Goal: Use online tool/utility: Utilize a website feature to perform a specific function

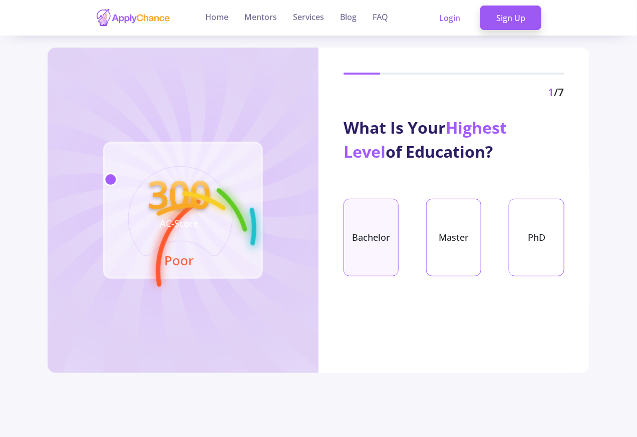
click at [363, 245] on div "Bachelor" at bounding box center [370, 238] width 55 height 78
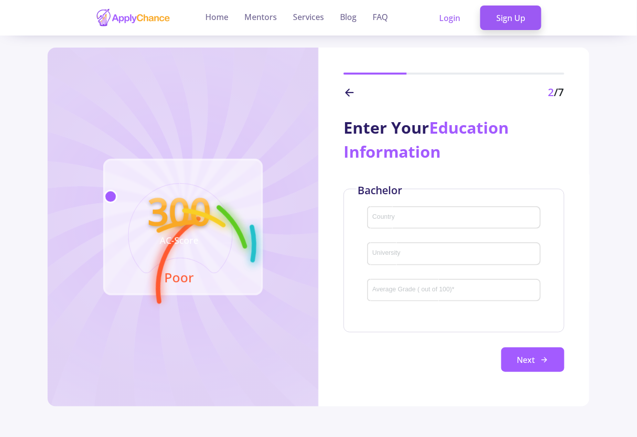
click at [386, 218] on input "Country" at bounding box center [455, 218] width 166 height 9
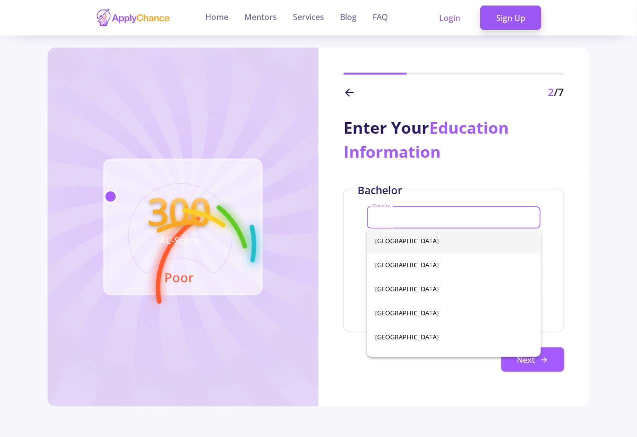
paste input "Iran"
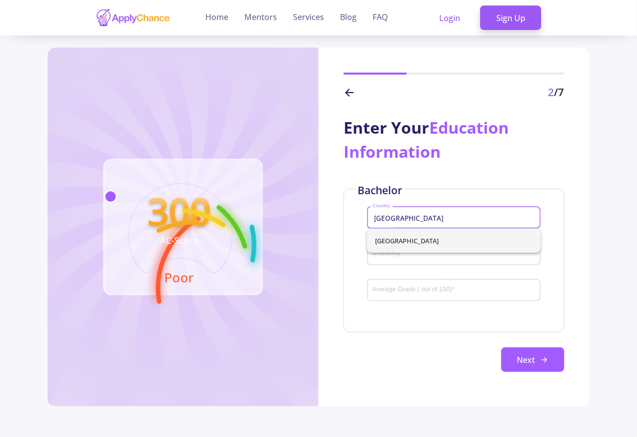
type input "Iran"
click at [380, 241] on span "Iran" at bounding box center [453, 241] width 157 height 24
click at [388, 257] on input "University" at bounding box center [455, 254] width 166 height 9
paste input "Unknown University"
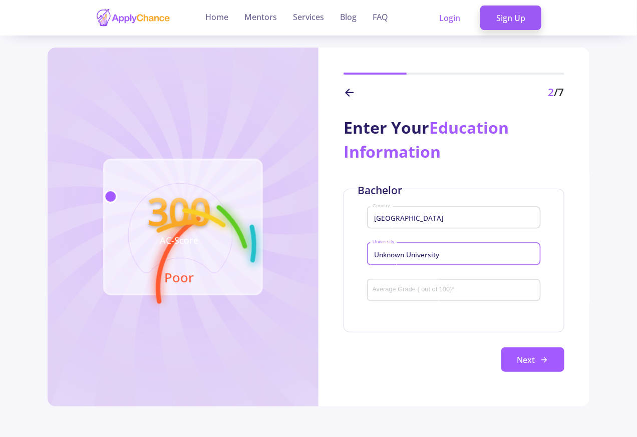
type input "Unknown University"
click at [386, 292] on input "Average Grade ( out of 100) *" at bounding box center [455, 290] width 166 height 9
paste input "82.5"
type input "82.5"
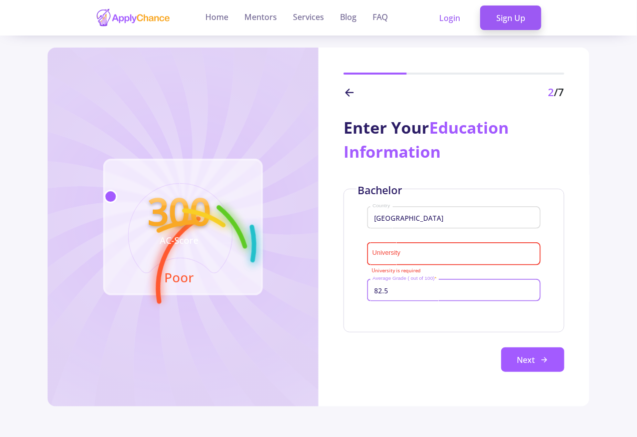
type input "82.5"
click at [390, 254] on input "University" at bounding box center [455, 254] width 166 height 9
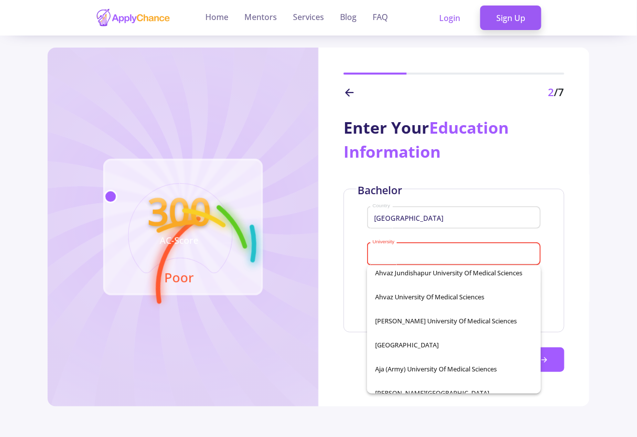
scroll to position [360, 0]
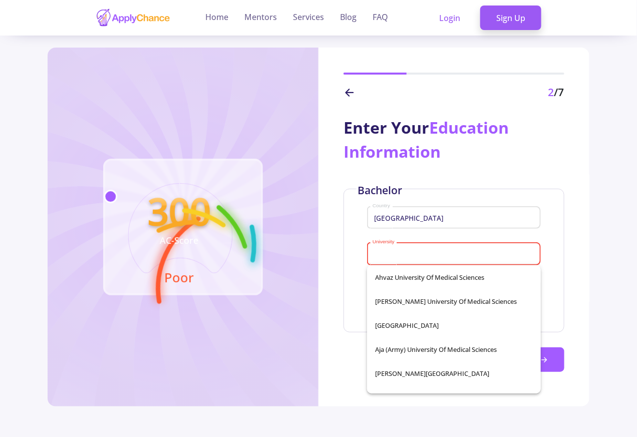
paste input "Tehran"
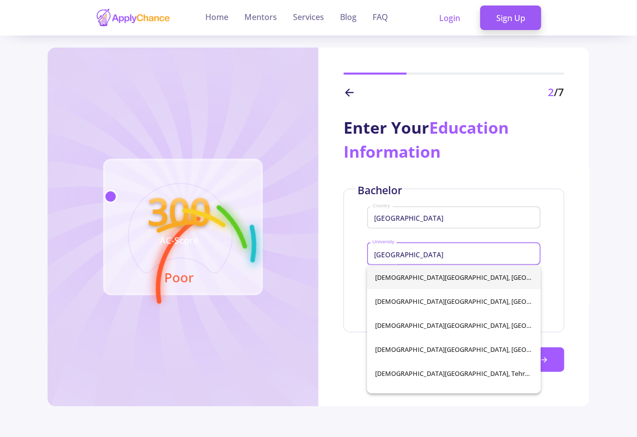
click at [401, 278] on span "Islamic Azad University, East Tehran" at bounding box center [453, 277] width 157 height 24
type input "Islamic Azad University, East Tehran"
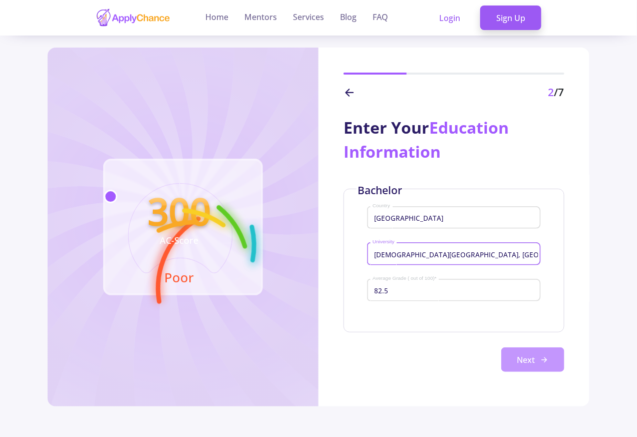
click at [529, 362] on button "Next" at bounding box center [532, 359] width 63 height 25
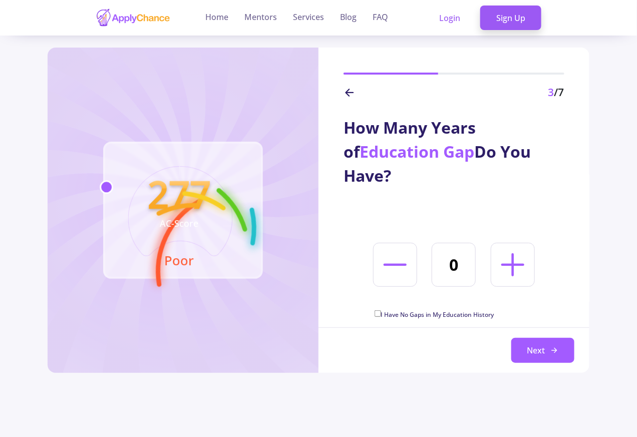
click at [377, 315] on input "I Have No Gaps in My Education History" at bounding box center [377, 313] width 7 height 7
checkbox input "true"
click at [543, 352] on button "Next" at bounding box center [542, 350] width 63 height 25
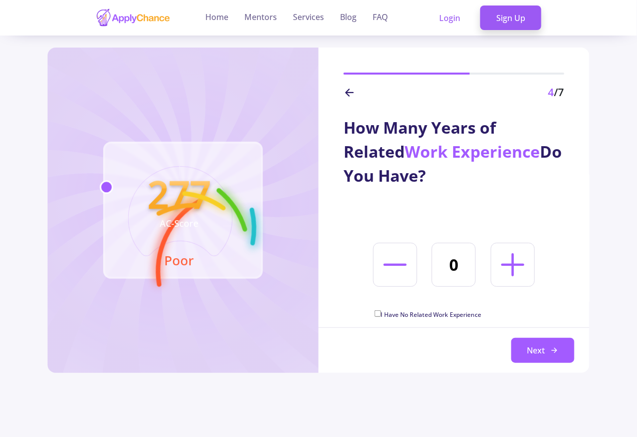
click at [377, 316] on input "I Have No Related Work Experience" at bounding box center [377, 313] width 7 height 7
checkbox input "true"
click at [543, 352] on button "Next" at bounding box center [542, 350] width 63 height 25
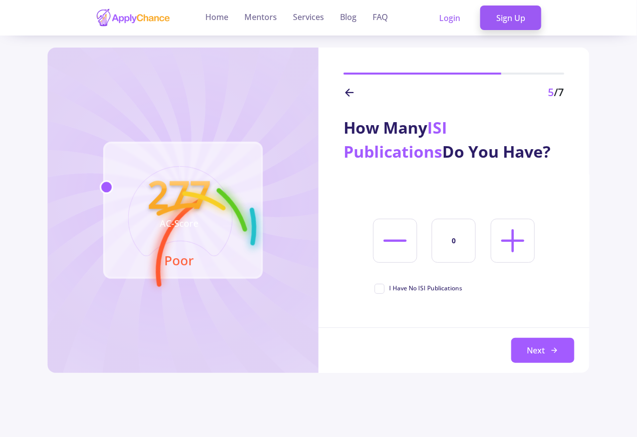
click at [377, 288] on span "I Have No ISI Publications" at bounding box center [418, 288] width 88 height 9
click at [377, 288] on input "I Have No ISI Publications" at bounding box center [377, 287] width 7 height 7
checkbox input "true"
click at [543, 352] on button "Next" at bounding box center [542, 350] width 63 height 25
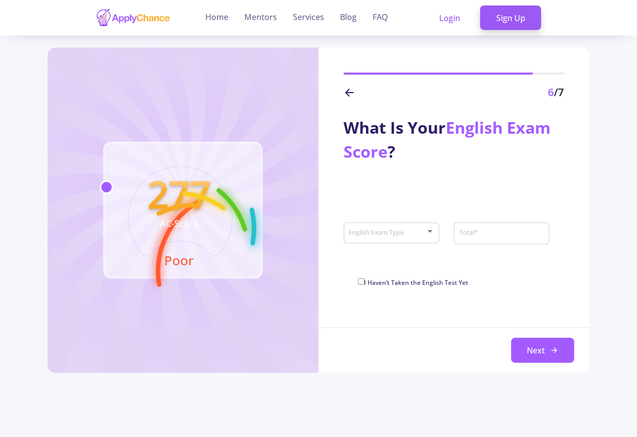
click at [362, 282] on input "I Haven’t Taken the English Test Yet" at bounding box center [361, 281] width 7 height 7
checkbox input "true"
type input "0"
click at [542, 352] on button "Next" at bounding box center [542, 350] width 63 height 25
